Goal: Check status: Check status

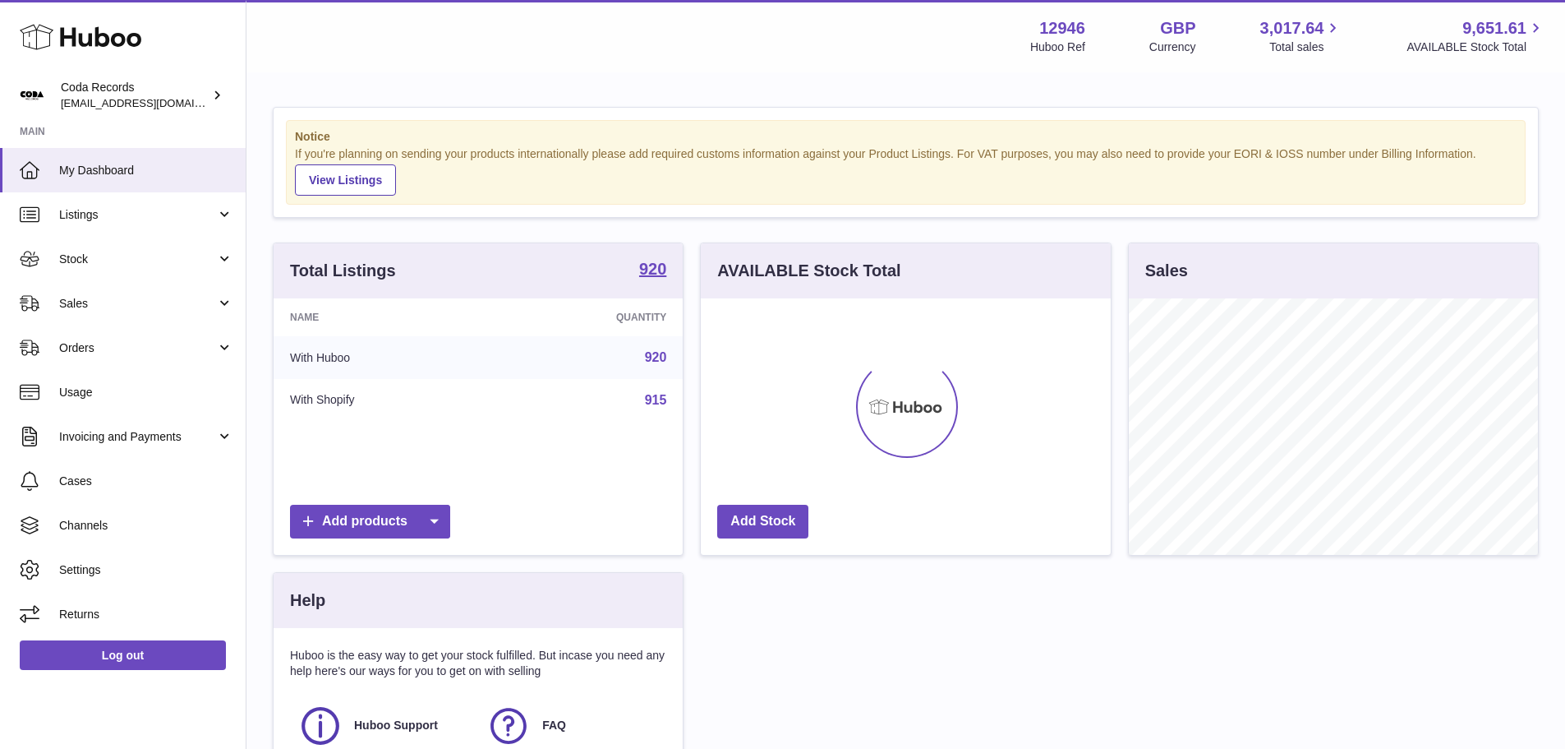
scroll to position [256, 410]
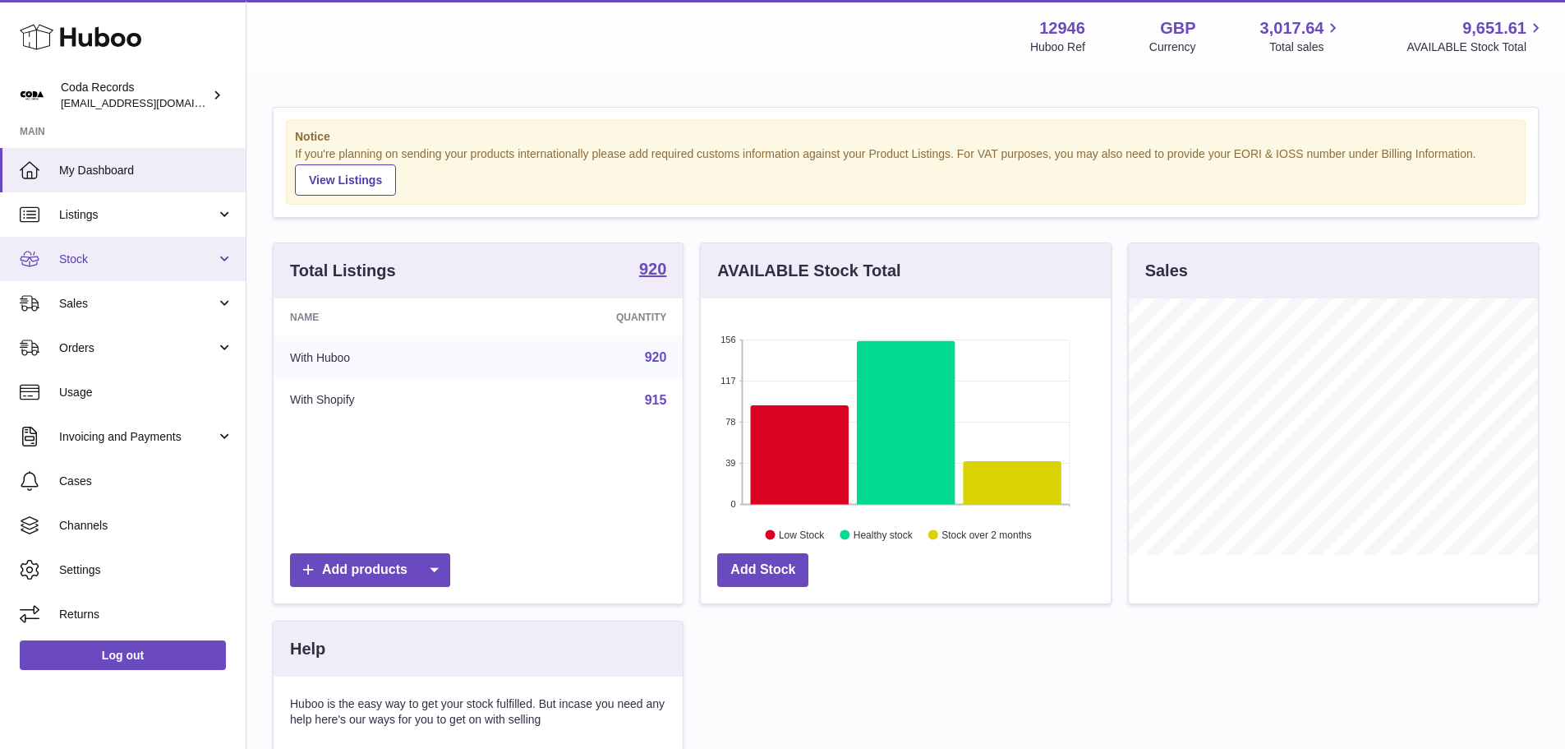
click at [116, 251] on span "Stock" at bounding box center [137, 259] width 157 height 16
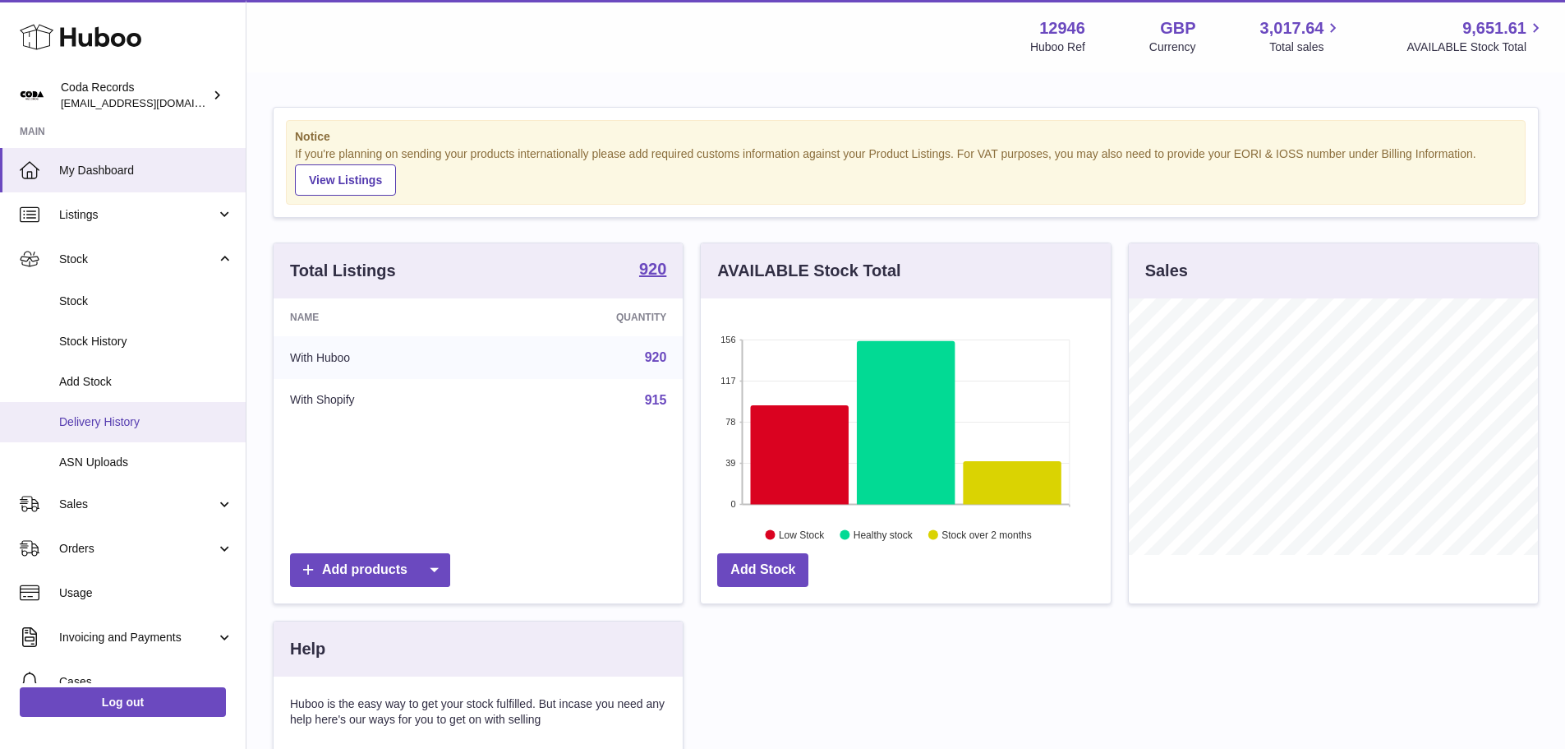
click at [122, 407] on link "Delivery History" at bounding box center [123, 422] width 246 height 40
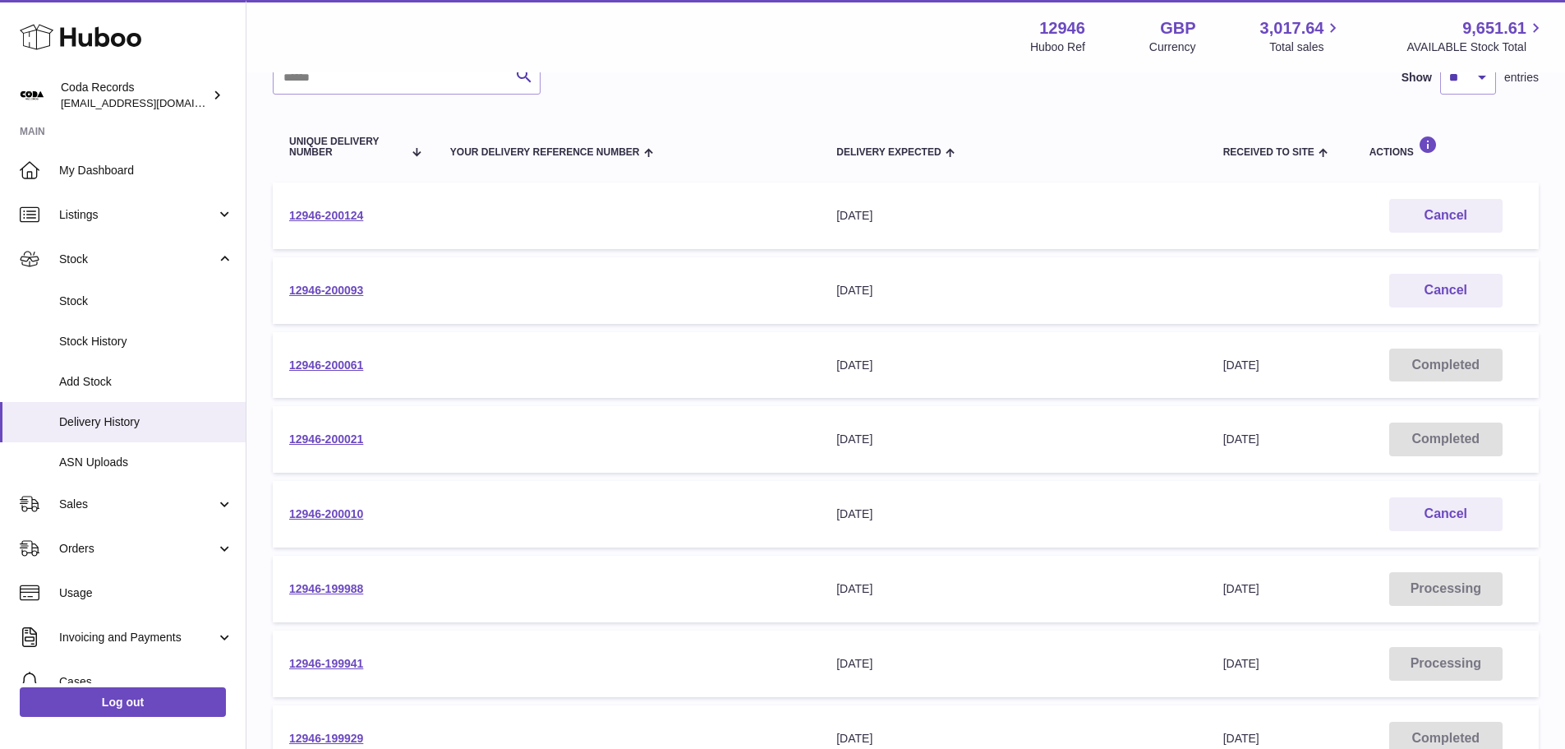
scroll to position [164, 0]
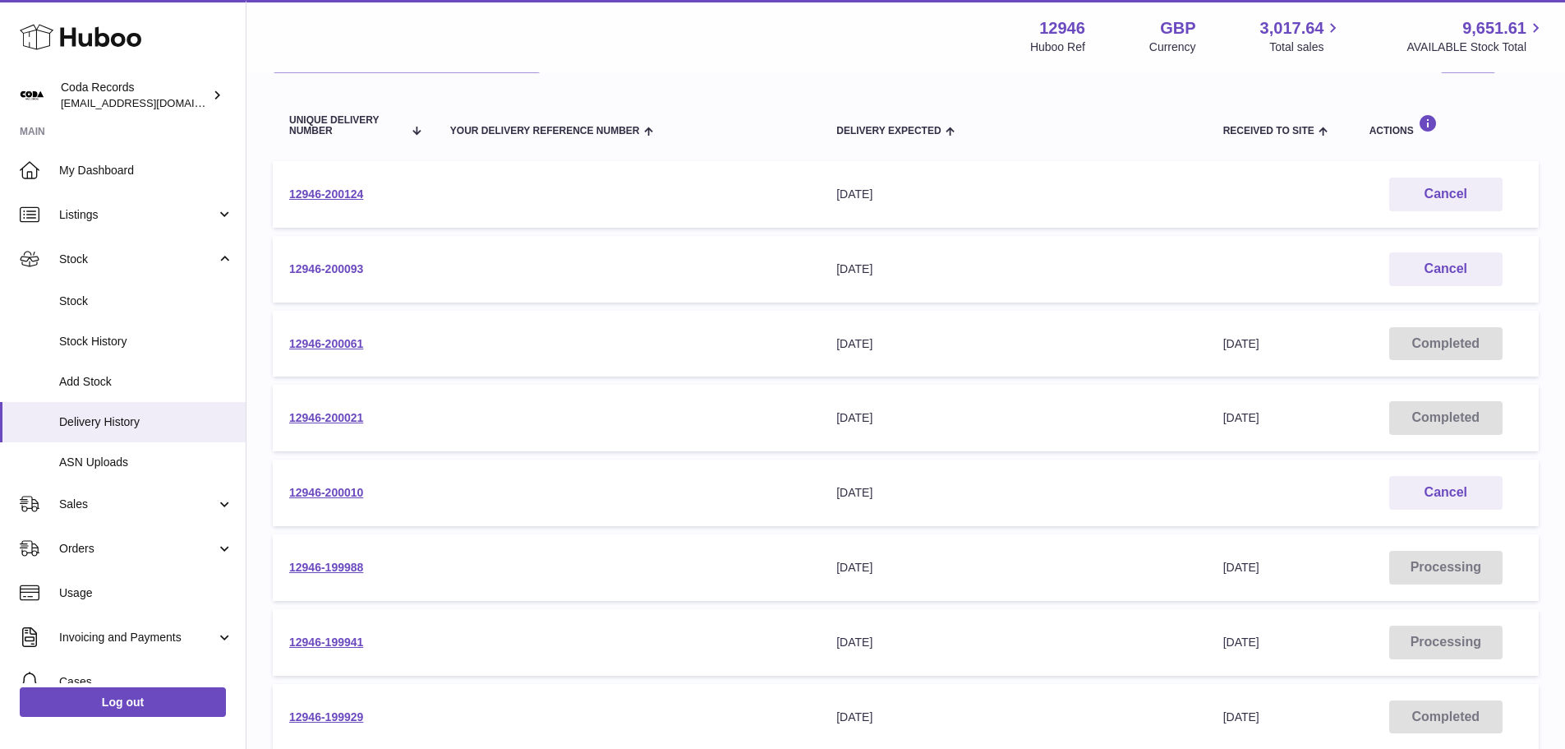
click at [342, 264] on link "12946-200093" at bounding box center [326, 268] width 74 height 13
